Goal: Information Seeking & Learning: Understand process/instructions

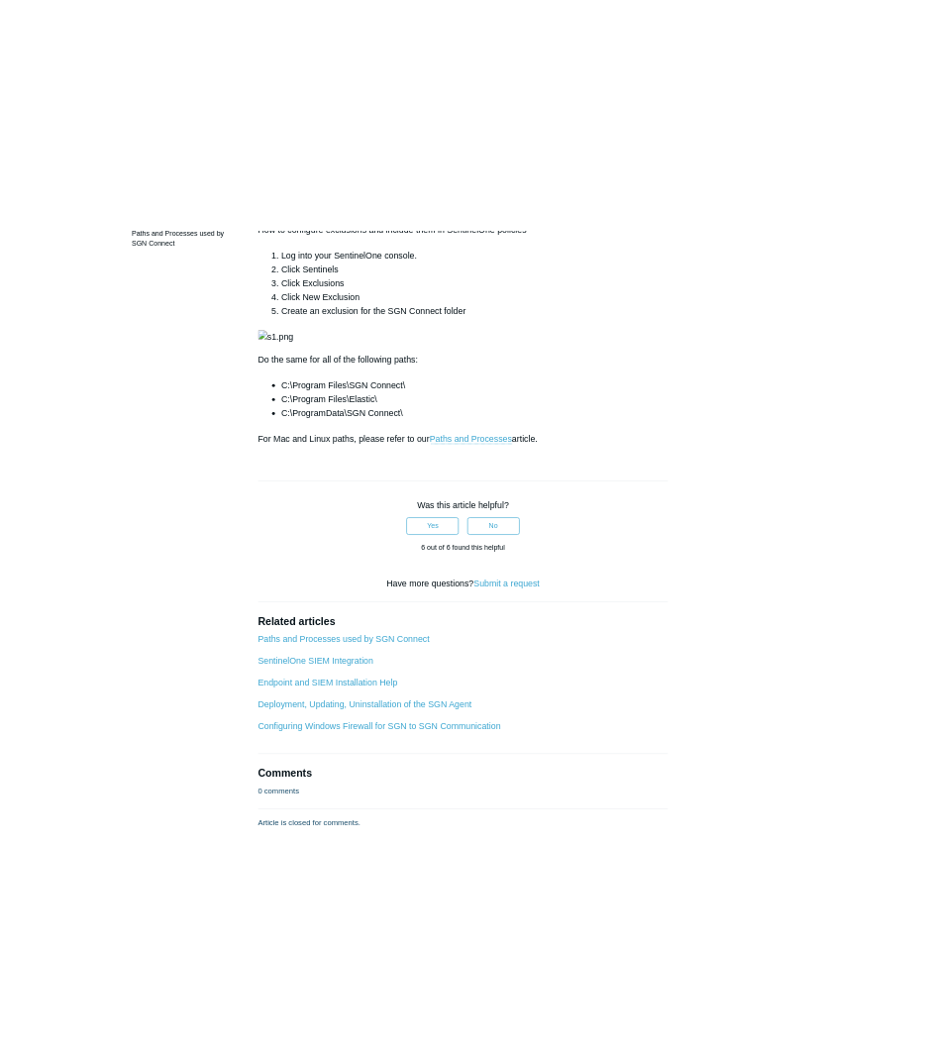
scroll to position [594, 0]
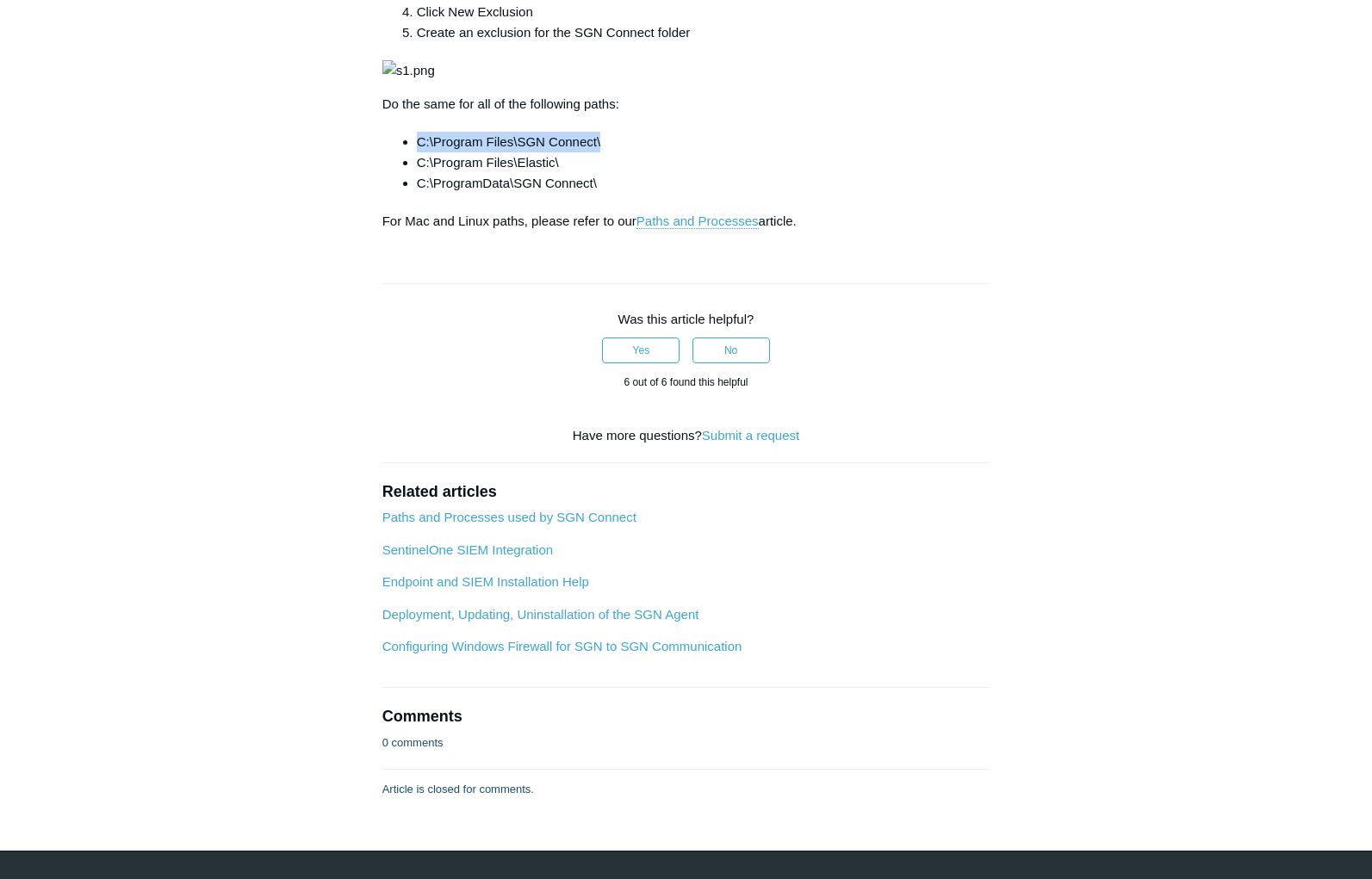
drag, startPoint x: 610, startPoint y: 687, endPoint x: 414, endPoint y: 689, distance: 196.0
click at [414, 194] on ul "C:\Program Files\SGN Connect\ C:\Program Files\Elastic\ C:\ProgramData\SGN Conn…" at bounding box center [696, 163] width 591 height 62
copy li "C:\Program Files\SGN Connect\"
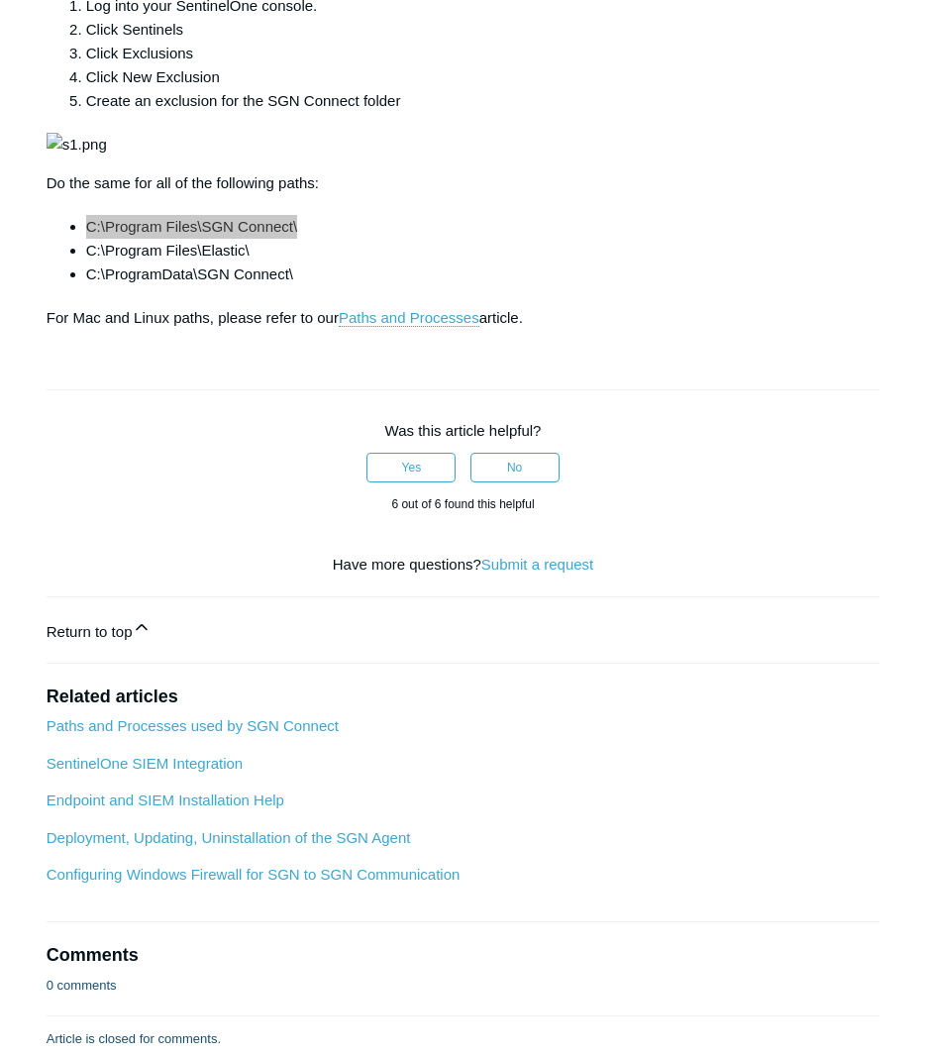
scroll to position [793, 0]
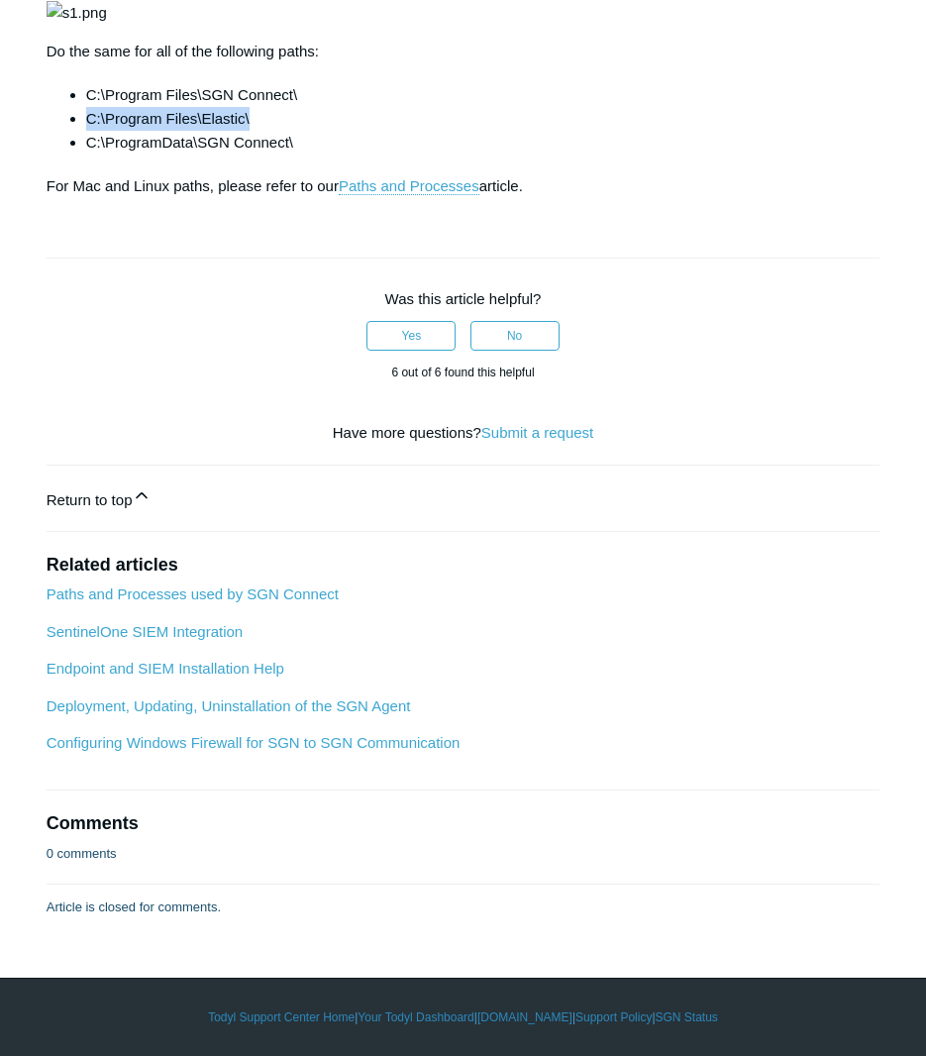
drag, startPoint x: 268, startPoint y: 799, endPoint x: 90, endPoint y: 809, distance: 178.6
click at [90, 131] on li "C:\Program Files\Elastic\" at bounding box center [483, 119] width 795 height 24
copy li "C:\Program Files\Elastic\"
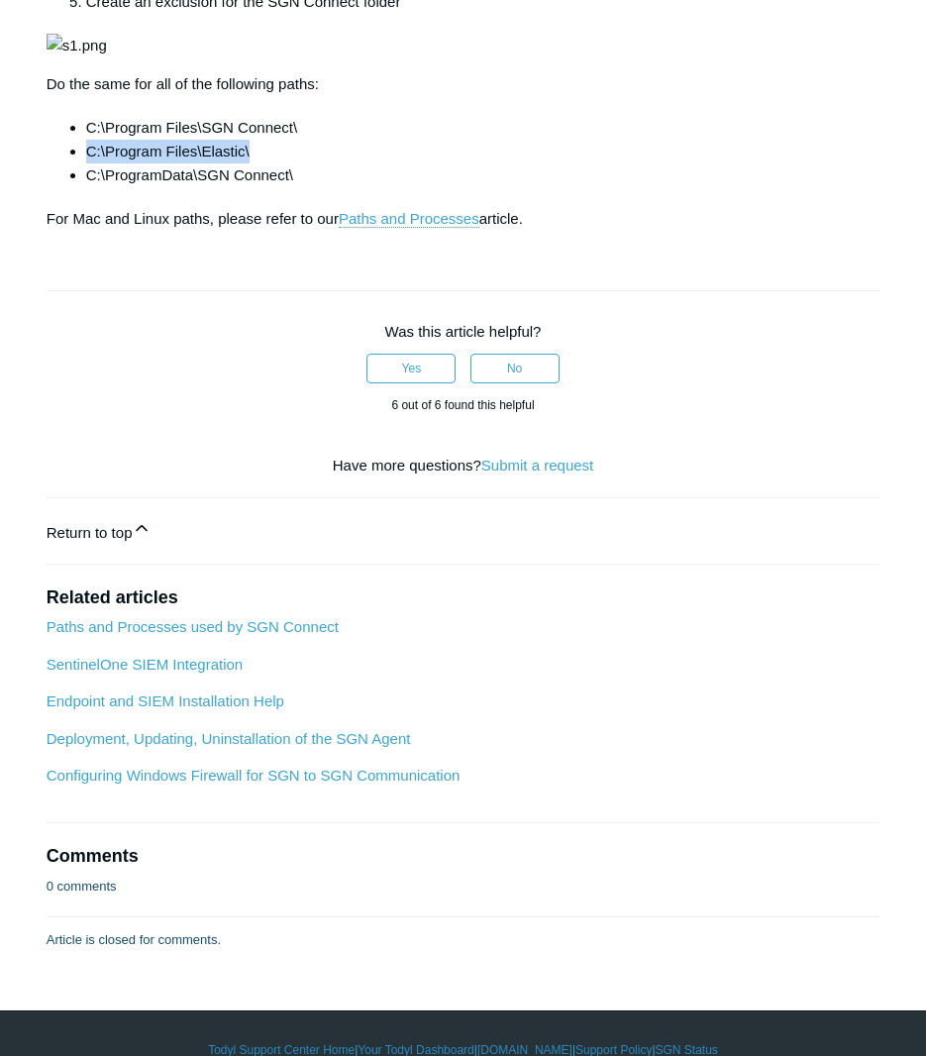
copy li "C:\Program Files\Elastic\"
drag, startPoint x: 304, startPoint y: 929, endPoint x: 90, endPoint y: 929, distance: 214.0
click at [90, 187] on li "C:\ProgramData\SGN Connect\" at bounding box center [483, 175] width 795 height 24
copy li "C:\ProgramData\SGN Connect\"
